Goal: Book appointment/travel/reservation

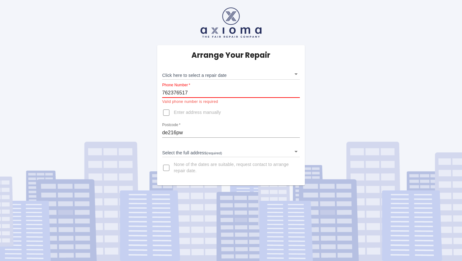
click at [164, 93] on input "762376517" at bounding box center [231, 93] width 138 height 10
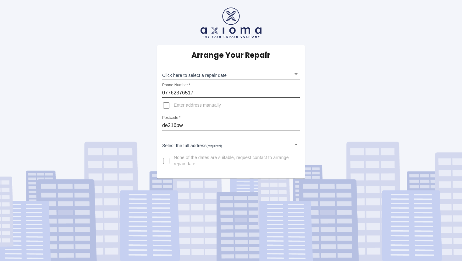
type input "07762376517"
click at [192, 146] on body "Arrange Your Repair Click here to select a repair date ​ Phone Number   * 07762…" at bounding box center [231, 130] width 462 height 261
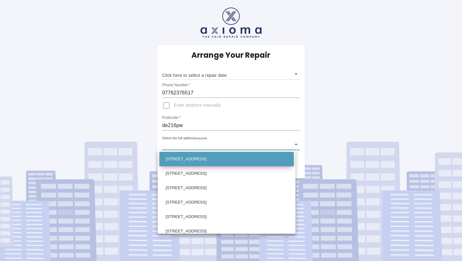
click at [199, 161] on li "[STREET_ADDRESS]" at bounding box center [226, 159] width 135 height 14
type input "[STREET_ADDRESS]"
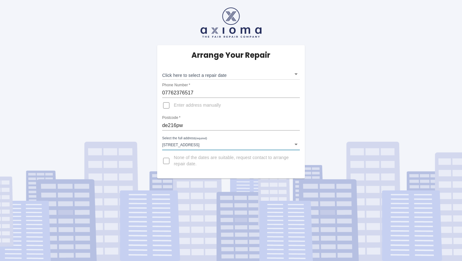
click at [199, 71] on body "Arrange Your Repair Click here to select a repair date ​ Phone Number   * 07762…" at bounding box center [231, 130] width 462 height 261
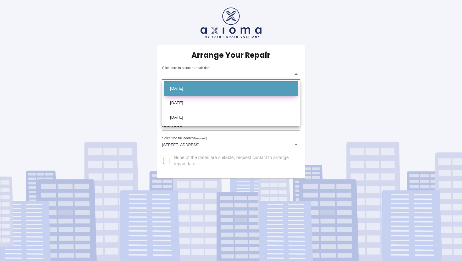
click at [196, 92] on li "[DATE]" at bounding box center [231, 88] width 135 height 14
type input "[DATE]T00:00:00.000Z"
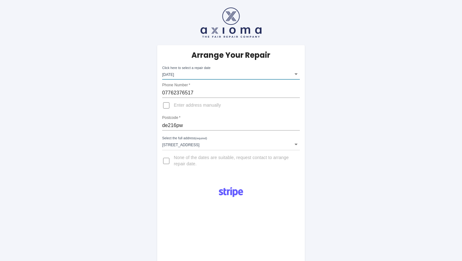
click at [223, 29] on img at bounding box center [230, 23] width 61 height 30
click at [230, 14] on img at bounding box center [230, 23] width 61 height 30
